Goal: Task Accomplishment & Management: Use online tool/utility

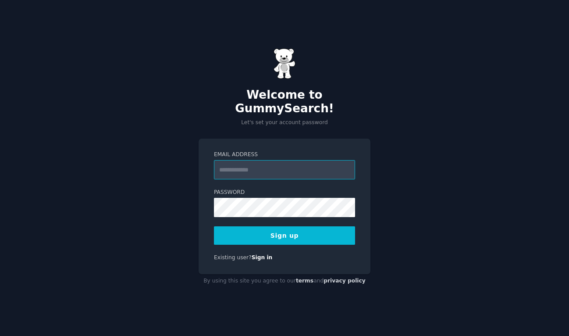
click at [276, 170] on input "Email Address" at bounding box center [284, 169] width 141 height 19
type input "**********"
click at [299, 227] on button "Sign up" at bounding box center [284, 235] width 141 height 18
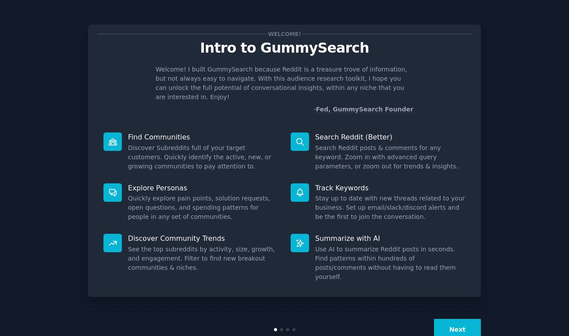
click at [460, 213] on div "Track Keywords Stay up to date with new threads related to your business. Set u…" at bounding box center [378, 202] width 187 height 51
click at [465, 319] on button "Next" at bounding box center [457, 329] width 47 height 21
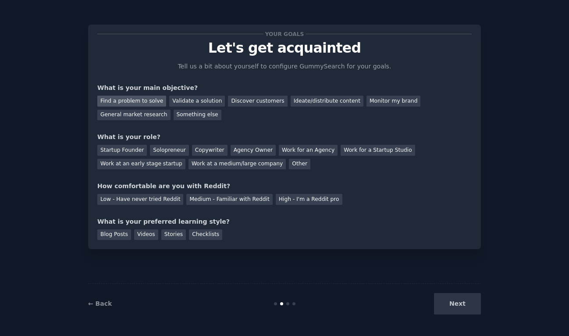
click at [155, 102] on div "Find a problem to solve" at bounding box center [131, 101] width 69 height 11
click at [159, 114] on div "General market research" at bounding box center [133, 115] width 73 height 11
click at [190, 100] on div "Validate a solution" at bounding box center [197, 101] width 56 height 11
click at [150, 105] on div "Find a problem to solve" at bounding box center [131, 101] width 69 height 11
click at [133, 153] on div "Startup Founder" at bounding box center [122, 150] width 50 height 11
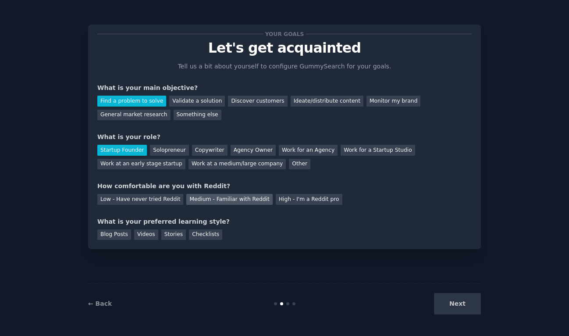
click at [206, 198] on div "Medium - Familiar with Reddit" at bounding box center [229, 199] width 86 height 11
click at [206, 238] on div "Checklists" at bounding box center [205, 234] width 33 height 11
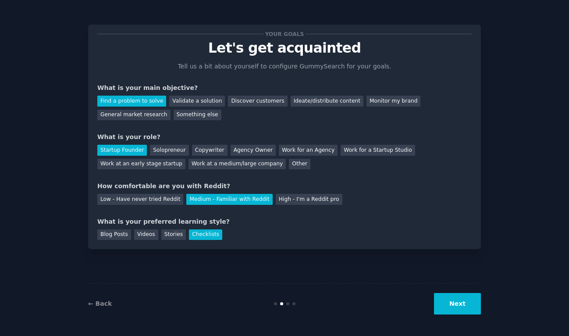
click at [474, 302] on button "Next" at bounding box center [457, 303] width 47 height 21
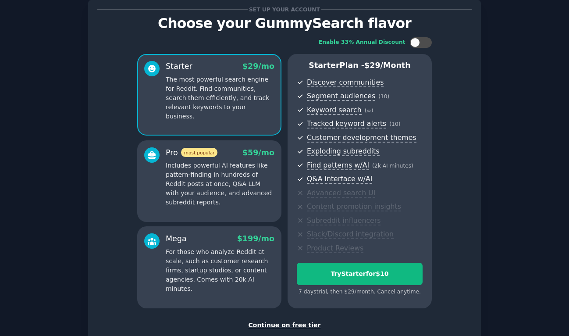
scroll to position [32, 0]
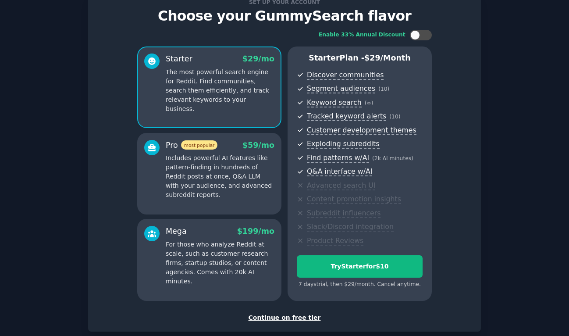
click at [285, 317] on div "Continue on free tier" at bounding box center [284, 317] width 374 height 9
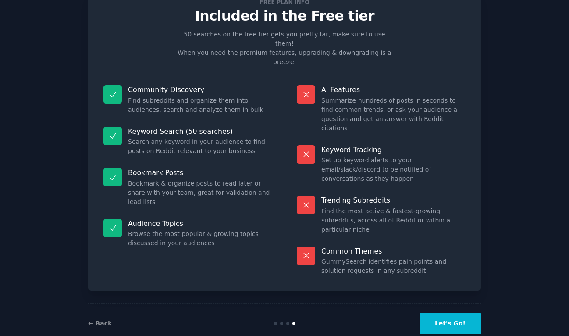
scroll to position [6, 0]
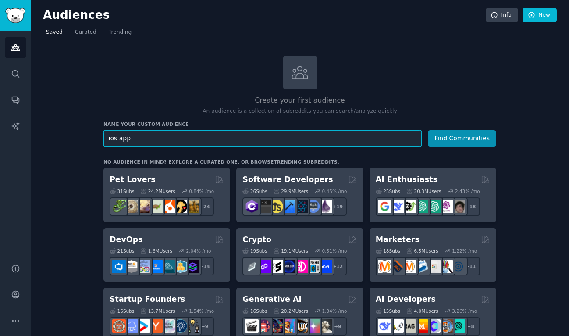
type input "ios app"
click at [428, 130] on button "Find Communities" at bounding box center [462, 138] width 68 height 16
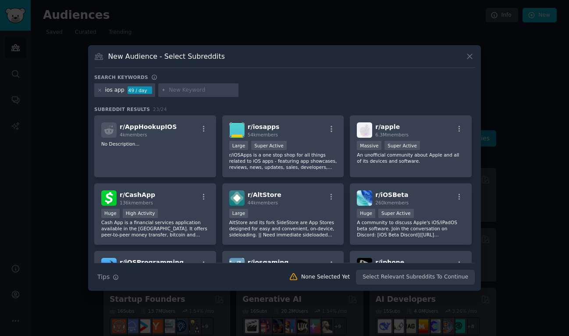
click at [182, 93] on input "text" at bounding box center [202, 90] width 67 height 8
type input "app"
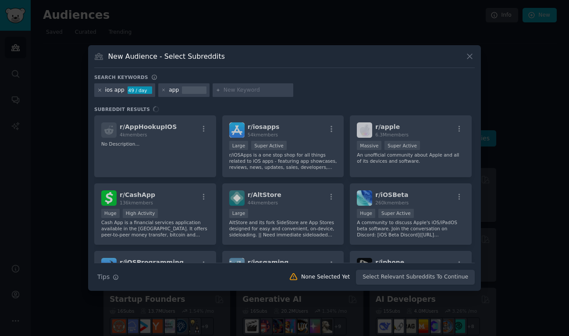
click at [99, 91] on icon at bounding box center [99, 90] width 5 height 5
click at [99, 92] on icon at bounding box center [99, 90] width 5 height 5
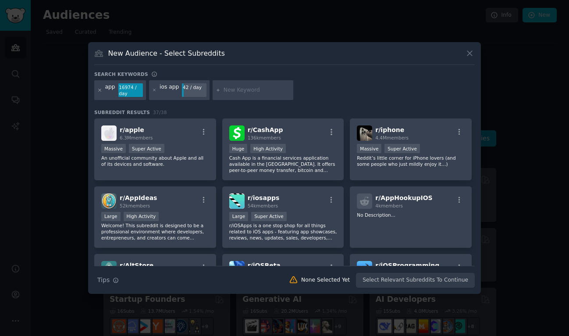
click at [99, 91] on icon at bounding box center [99, 90] width 5 height 5
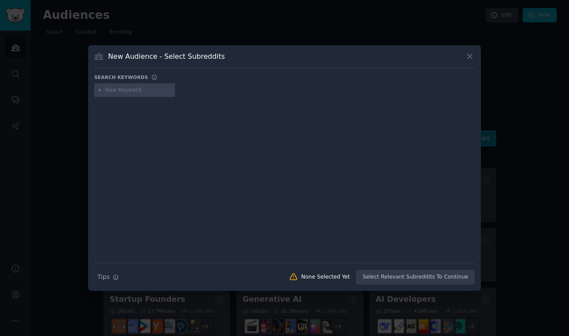
click at [133, 99] on div at bounding box center [284, 91] width 381 height 17
click at [135, 91] on input "text" at bounding box center [138, 90] width 67 height 8
type input "ap"
click at [100, 90] on icon at bounding box center [100, 90] width 2 height 2
click at [106, 90] on input "text" at bounding box center [138, 90] width 67 height 8
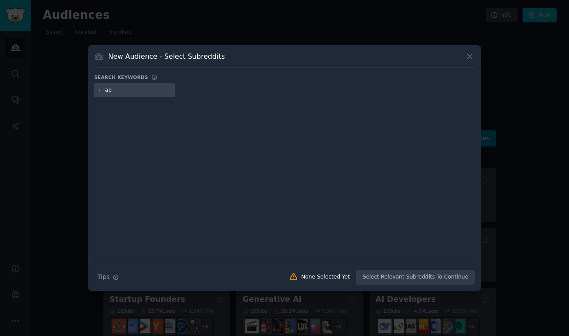
type input "app"
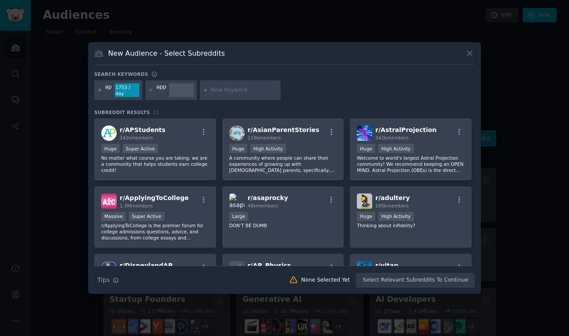
click at [97, 91] on icon at bounding box center [99, 90] width 5 height 5
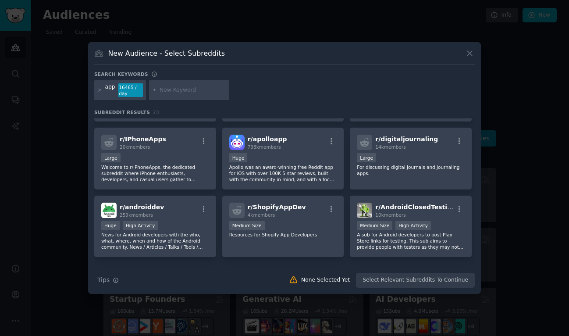
scroll to position [270, 0]
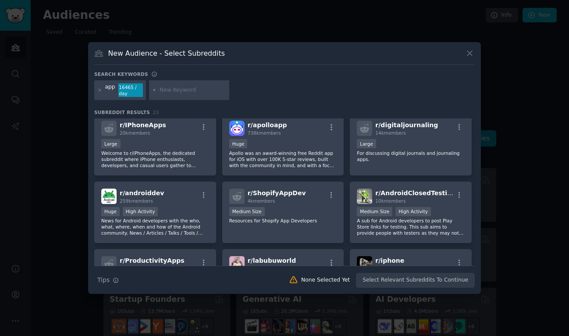
click at [102, 89] on div "app 16465 / day" at bounding box center [120, 90] width 52 height 20
click at [100, 90] on icon at bounding box center [99, 90] width 5 height 5
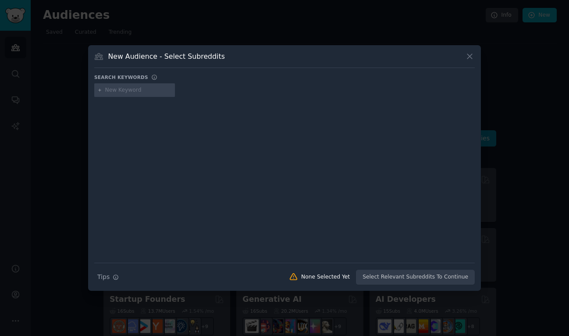
click at [136, 90] on input "text" at bounding box center [138, 90] width 67 height 8
type input "entrepreneur"
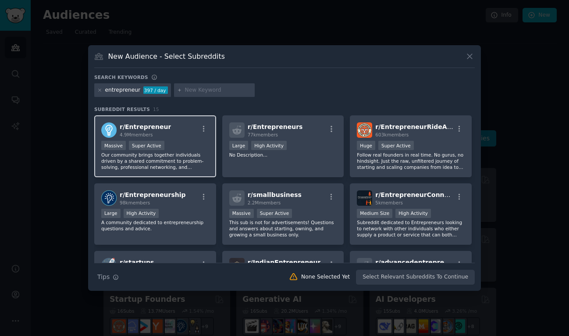
click at [188, 148] on div "Massive Super Active" at bounding box center [155, 146] width 108 height 11
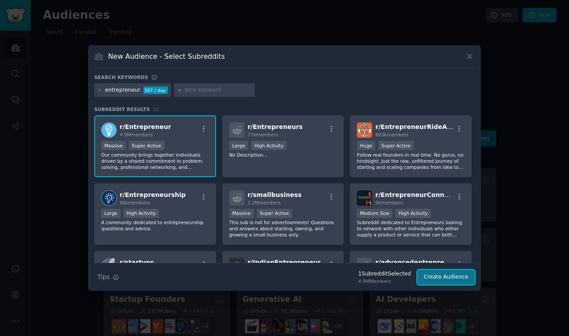
click at [439, 280] on button "Create Audience" at bounding box center [446, 277] width 58 height 15
